Goal: Task Accomplishment & Management: Manage account settings

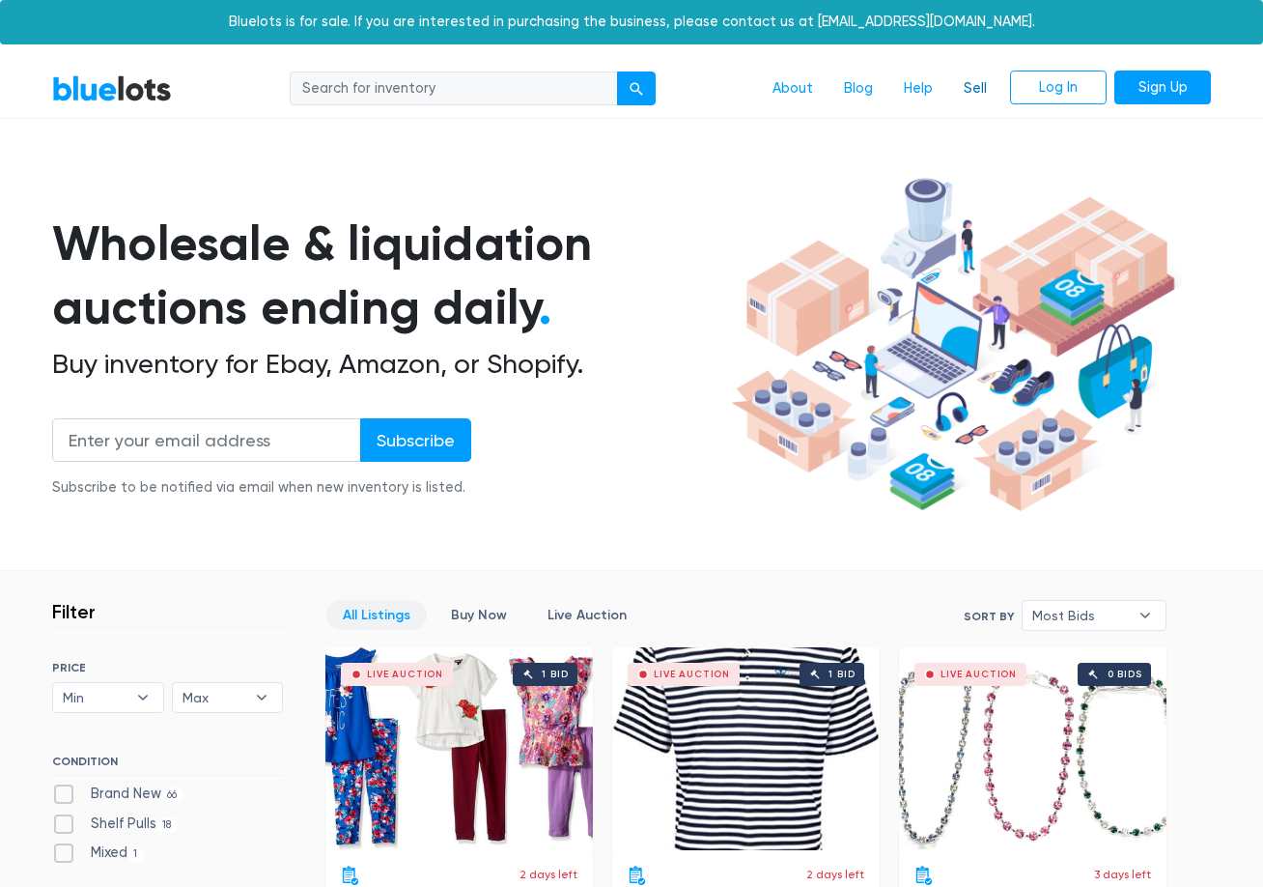
click at [972, 90] on link "Sell" at bounding box center [975, 89] width 54 height 37
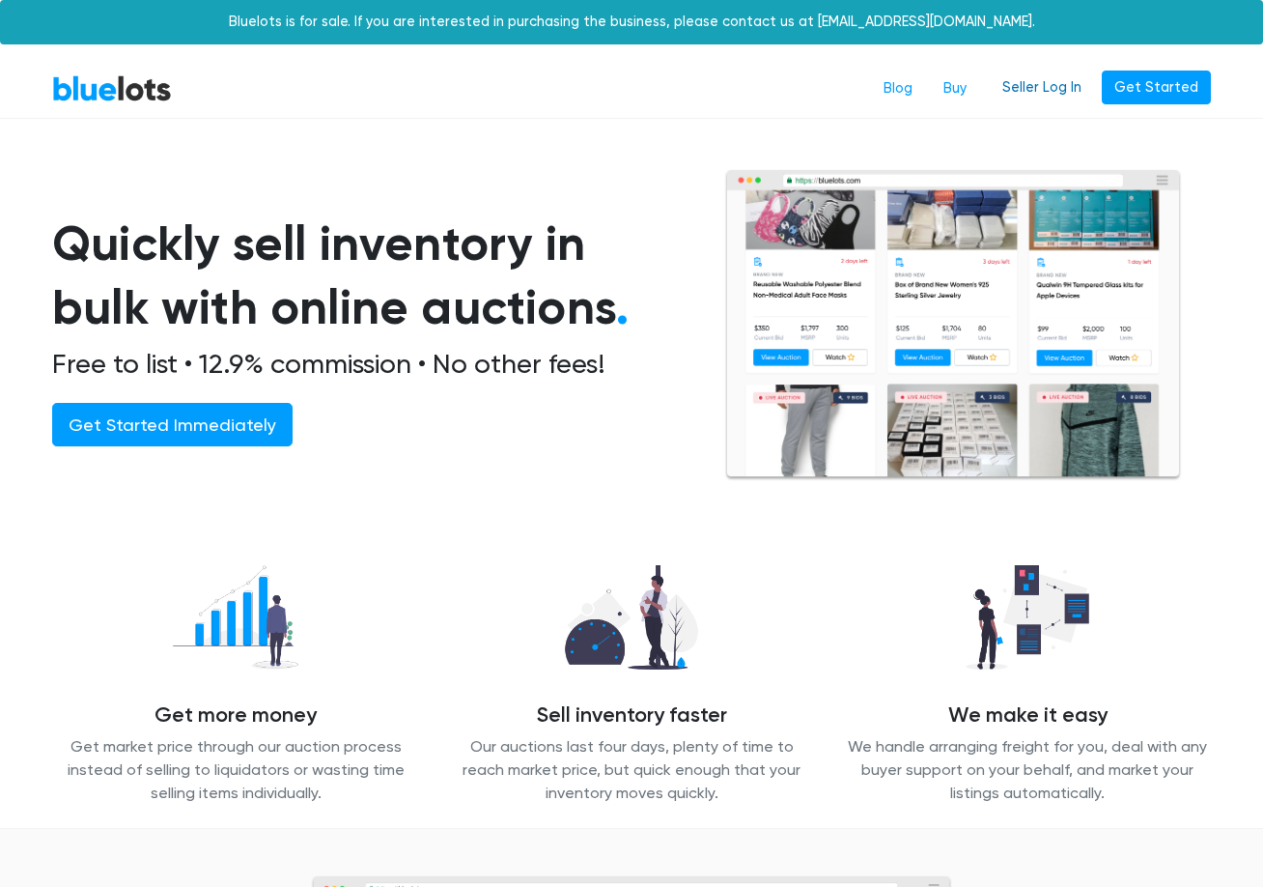
click at [1019, 96] on link "Seller Log In" at bounding box center [1042, 88] width 104 height 35
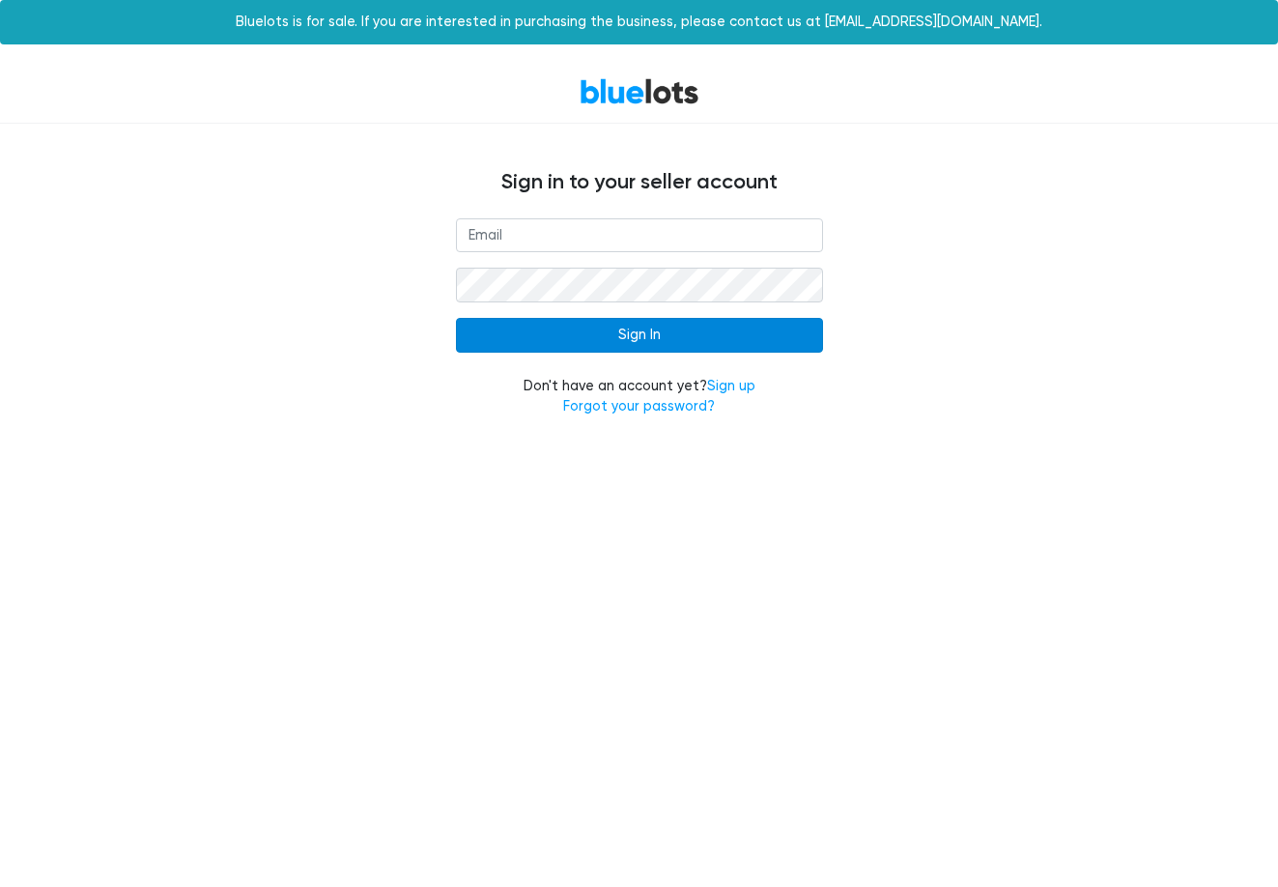
type input "[EMAIL_ADDRESS][DOMAIN_NAME]"
click at [632, 342] on input "Sign In" at bounding box center [639, 335] width 367 height 35
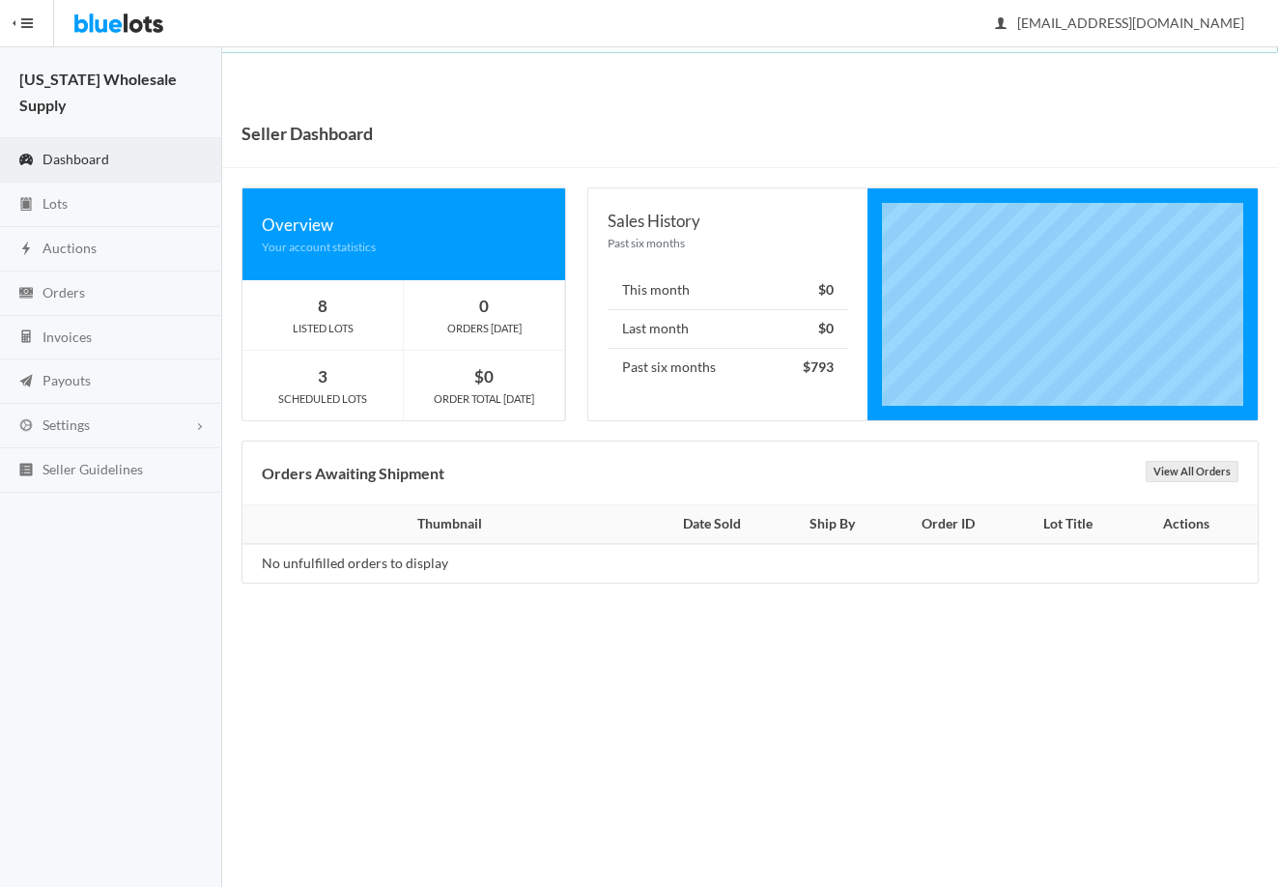
click at [89, 151] on span "Dashboard" at bounding box center [75, 159] width 67 height 16
